Goal: Task Accomplishment & Management: Complete application form

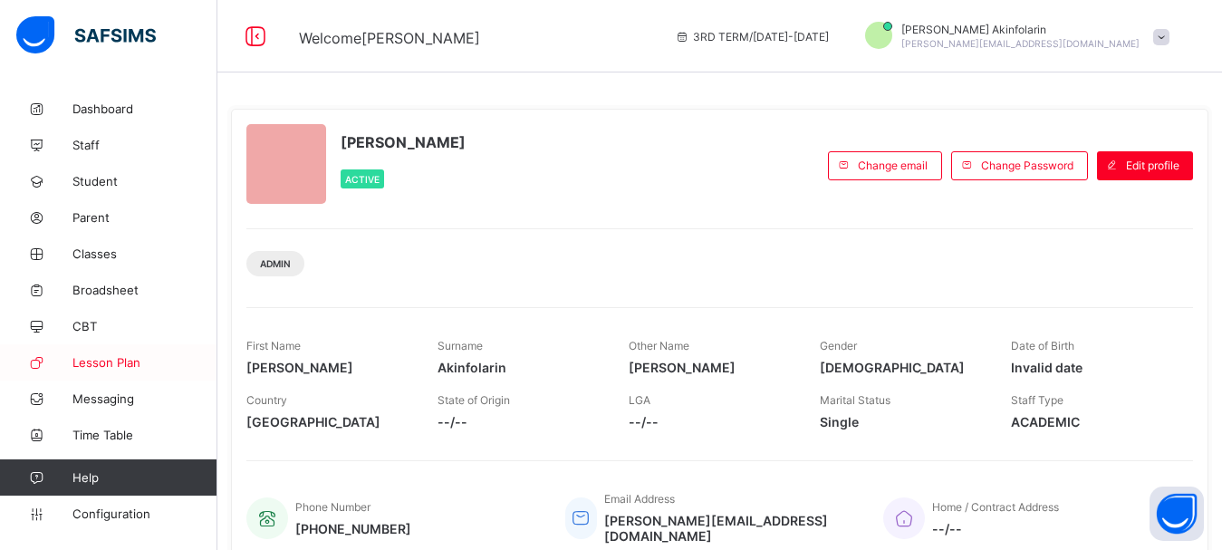
click at [106, 362] on span "Lesson Plan" at bounding box center [144, 362] width 145 height 14
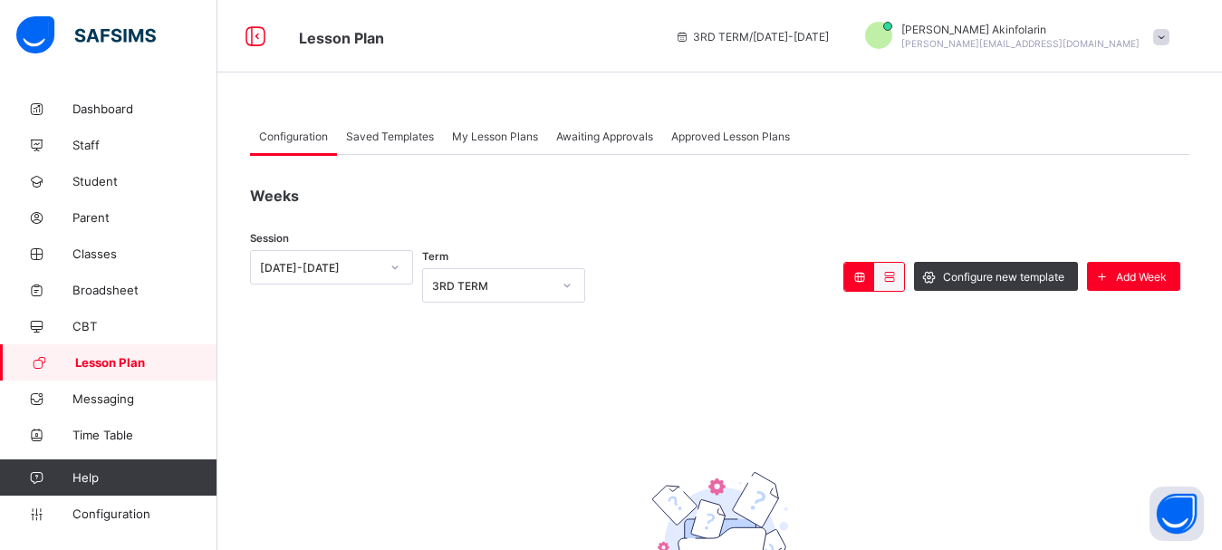
click at [493, 128] on div "My Lesson Plans" at bounding box center [495, 136] width 104 height 36
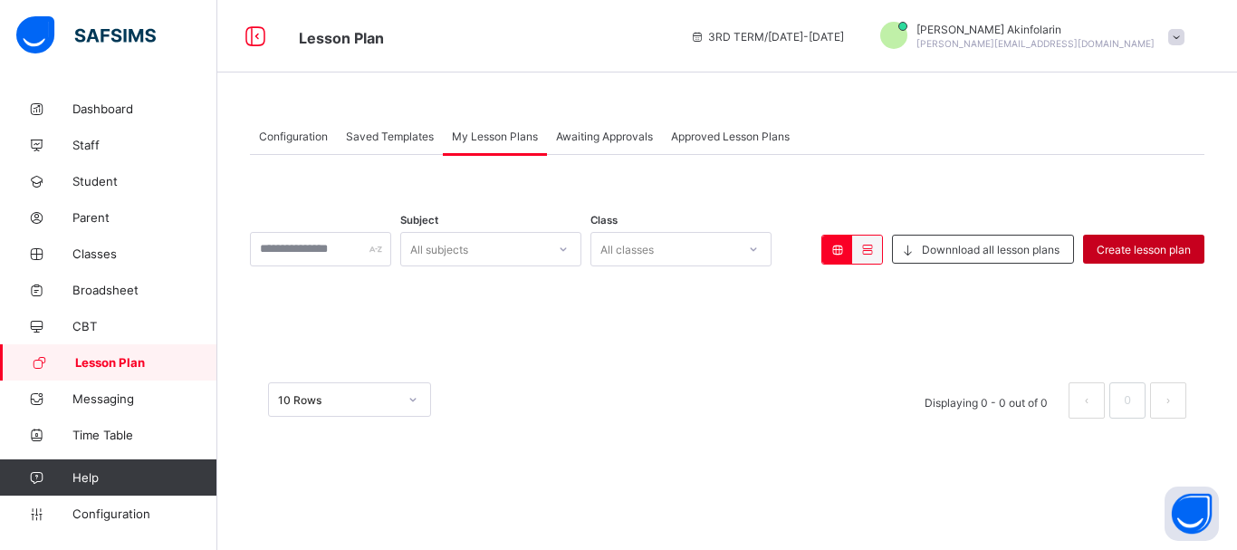
click at [1141, 241] on div "Create lesson plan" at bounding box center [1143, 249] width 121 height 29
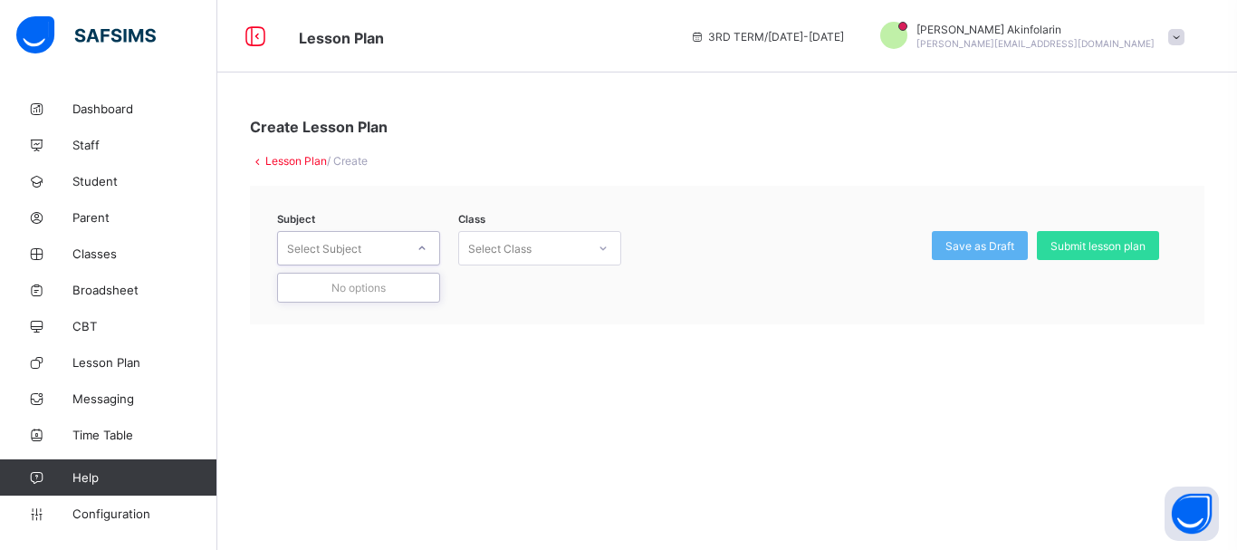
click at [403, 247] on div "Select Subject" at bounding box center [341, 248] width 127 height 25
click at [485, 245] on div "Select Class" at bounding box center [499, 248] width 63 height 34
click at [1071, 244] on span "Submit lesson plan" at bounding box center [1098, 246] width 95 height 14
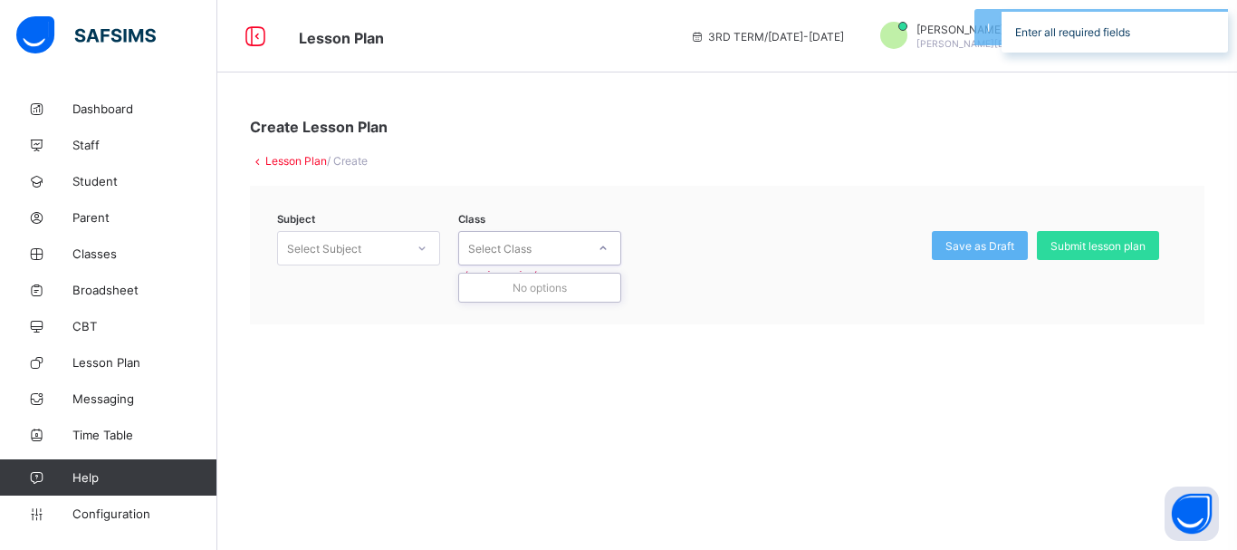
click at [506, 244] on div "Select Class" at bounding box center [499, 248] width 63 height 34
type input "*"
